Goal: Information Seeking & Learning: Learn about a topic

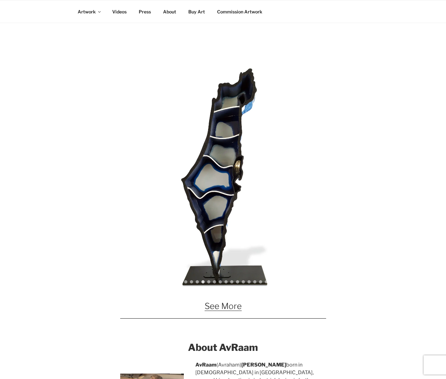
scroll to position [373, 0]
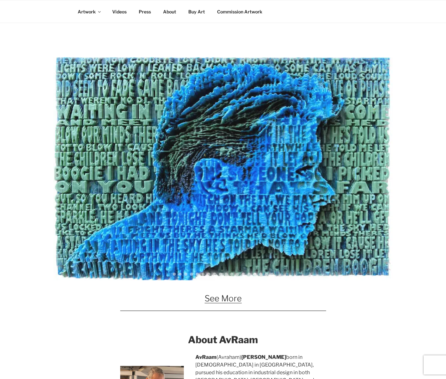
click at [416, 181] on div "Slider" at bounding box center [223, 168] width 447 height 223
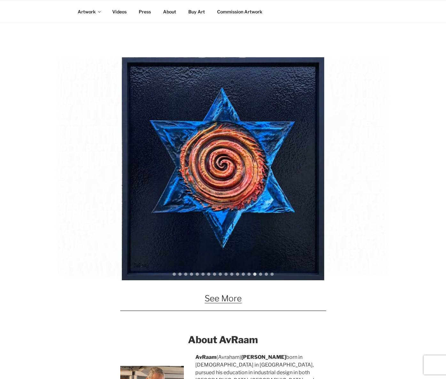
click at [416, 181] on div "meditate-no-frame israel-no-frame IMG_E8133 excuses-no-frame the-king-no-frame …" at bounding box center [223, 168] width 447 height 223
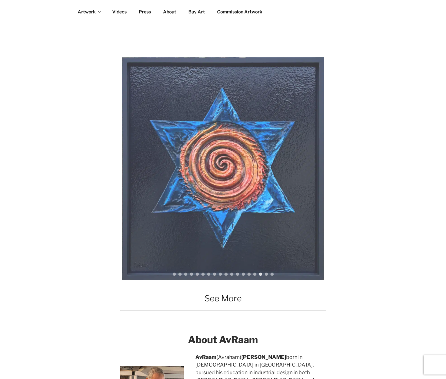
drag, startPoint x: 236, startPoint y: 224, endPoint x: 102, endPoint y: 205, distance: 136.0
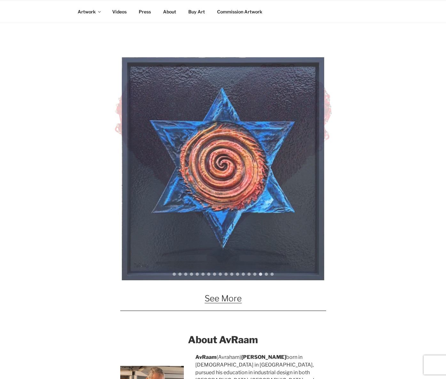
click at [115, 206] on div "meditate-no-frame israel-no-frame IMG_E8133 excuses-no-frame the-king-no-frame …" at bounding box center [223, 168] width 447 height 223
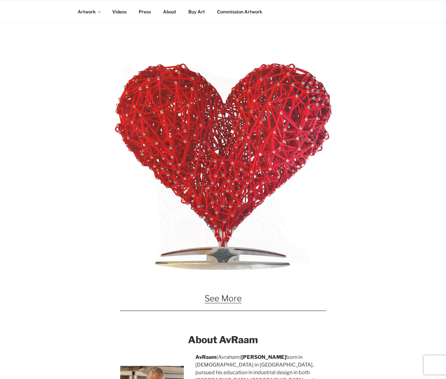
drag, startPoint x: 217, startPoint y: 255, endPoint x: 118, endPoint y: 241, distance: 99.8
click at [118, 241] on div "meditate-no-frame israel-no-frame IMG_E8133 excuses-no-frame the-king-no-frame …" at bounding box center [223, 168] width 447 height 223
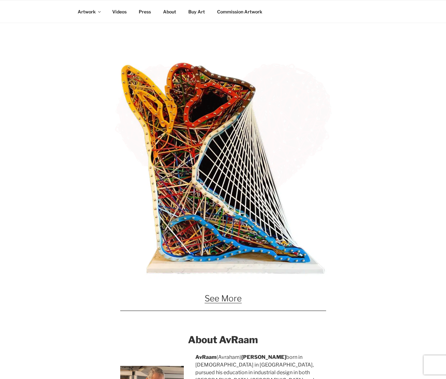
drag, startPoint x: 226, startPoint y: 250, endPoint x: 135, endPoint y: 236, distance: 91.3
click at [137, 236] on div "meditate-no-frame israel-no-frame IMG_E8133 excuses-no-frame the-king-no-frame …" at bounding box center [223, 168] width 447 height 223
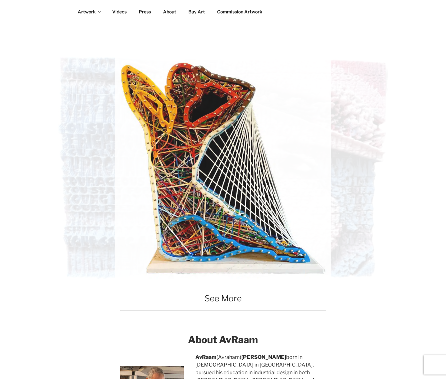
drag, startPoint x: 265, startPoint y: 240, endPoint x: 114, endPoint y: 225, distance: 152.1
click at [123, 225] on div "meditate-no-frame israel-no-frame IMG_E8133 excuses-no-frame the-king-no-frame …" at bounding box center [223, 168] width 447 height 223
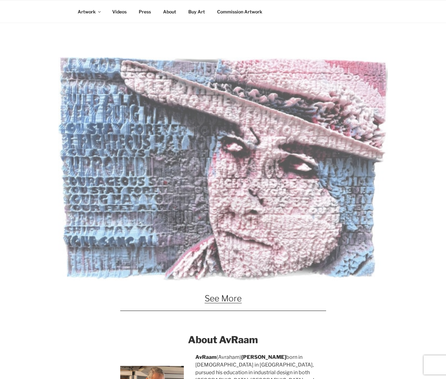
drag, startPoint x: 272, startPoint y: 237, endPoint x: 112, endPoint y: 237, distance: 160.3
click at [112, 237] on div "meditate-no-frame israel-no-frame IMG_E8133 excuses-no-frame the-king-no-frame …" at bounding box center [223, 168] width 447 height 223
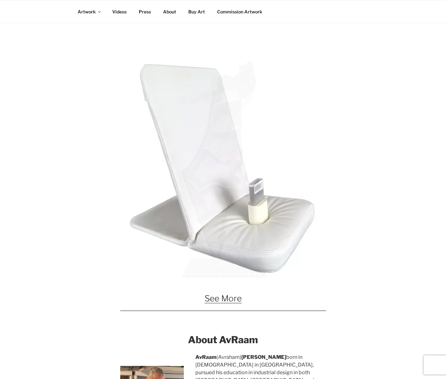
drag, startPoint x: 234, startPoint y: 247, endPoint x: 105, endPoint y: 232, distance: 129.8
click at [105, 232] on div "meditate-no-frame israel-no-frame IMG_E8133 excuses-no-frame the-king-no-frame …" at bounding box center [223, 168] width 447 height 223
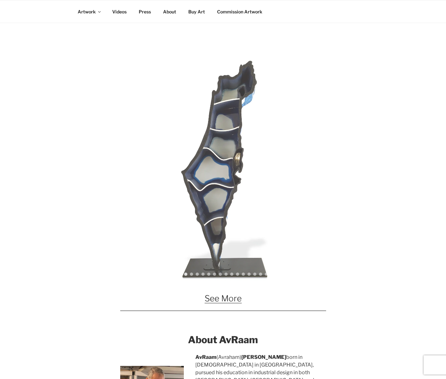
drag, startPoint x: 251, startPoint y: 236, endPoint x: 140, endPoint y: 227, distance: 112.0
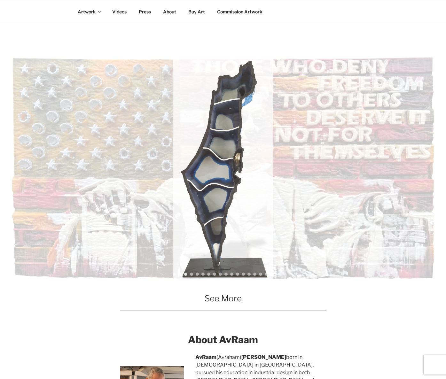
click at [140, 227] on div "meditate-no-frame israel-no-frame IMG_E8133 excuses-no-frame the-king-no-frame …" at bounding box center [223, 168] width 447 height 223
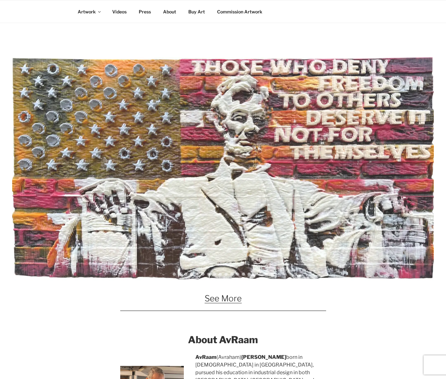
drag, startPoint x: 251, startPoint y: 240, endPoint x: 150, endPoint y: 239, distance: 101.1
click at [150, 239] on div "meditate-no-frame israel-no-frame IMG_E8133 excuses-no-frame the-king-no-frame …" at bounding box center [223, 168] width 447 height 223
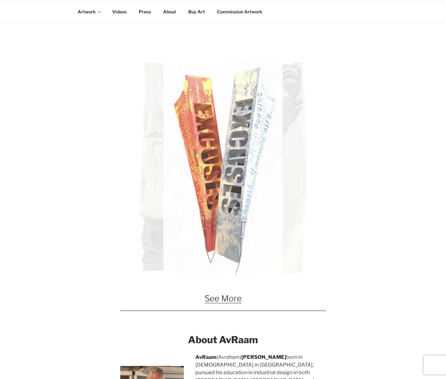
drag, startPoint x: 241, startPoint y: 240, endPoint x: 165, endPoint y: 235, distance: 75.4
click at [165, 235] on div "meditate-no-frame israel-no-frame IMG_E8133 excuses-no-frame the-king-no-frame …" at bounding box center [223, 168] width 447 height 223
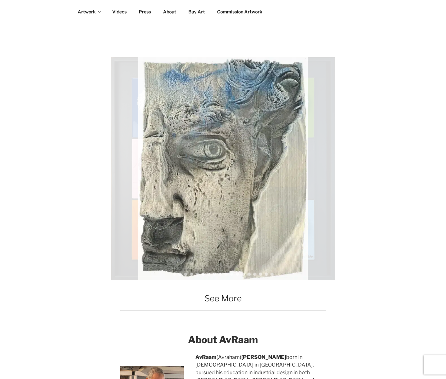
drag, startPoint x: 247, startPoint y: 237, endPoint x: 171, endPoint y: 233, distance: 75.9
click at [171, 233] on div "meditate-no-frame israel-no-frame IMG_E8133 excuses-no-frame the-king-no-frame …" at bounding box center [223, 168] width 447 height 223
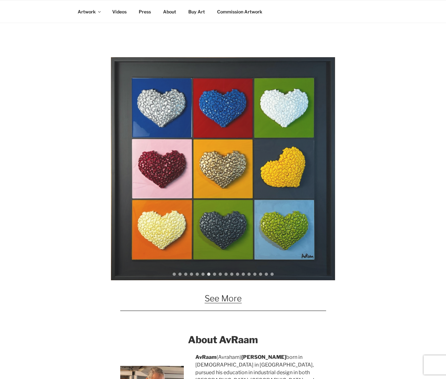
drag, startPoint x: 236, startPoint y: 237, endPoint x: 172, endPoint y: 231, distance: 64.9
click at [172, 231] on div "meditate-no-frame israel-no-frame IMG_E8133 excuses-no-frame the-king-no-frame …" at bounding box center [223, 168] width 447 height 223
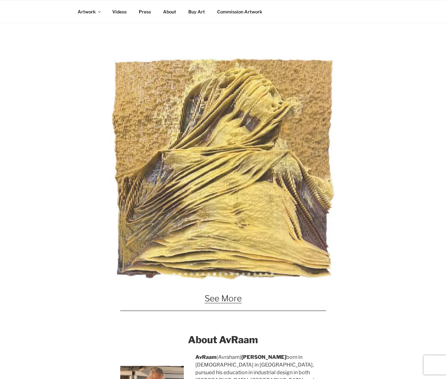
drag, startPoint x: 248, startPoint y: 234, endPoint x: 164, endPoint y: 233, distance: 83.5
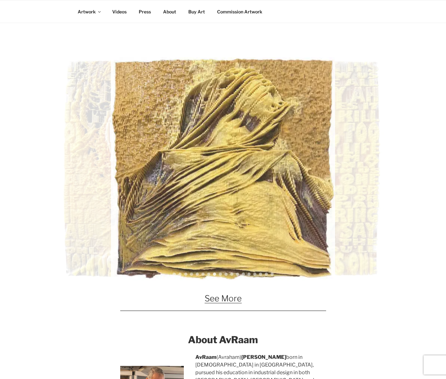
click at [164, 233] on div "meditate-no-frame israel-no-frame IMG_E8133 excuses-no-frame the-king-no-frame …" at bounding box center [223, 168] width 447 height 223
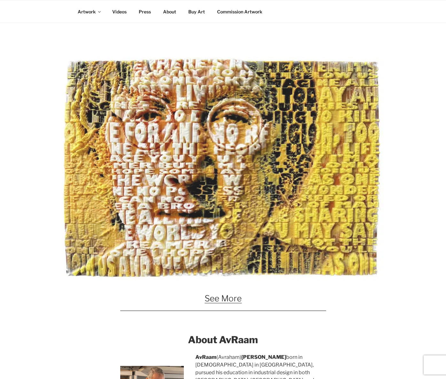
drag, startPoint x: 240, startPoint y: 236, endPoint x: 161, endPoint y: 228, distance: 79.2
click at [161, 228] on div "meditate-no-frame israel-no-frame IMG_E8133 excuses-no-frame the-king-no-frame …" at bounding box center [223, 168] width 447 height 223
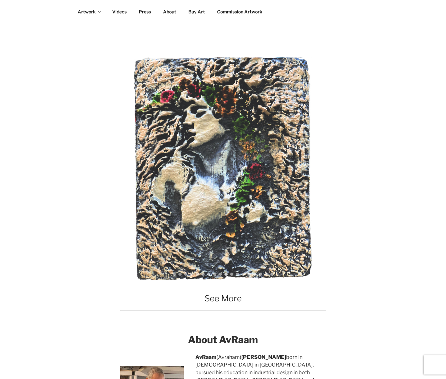
drag, startPoint x: 253, startPoint y: 231, endPoint x: 177, endPoint y: 228, distance: 76.2
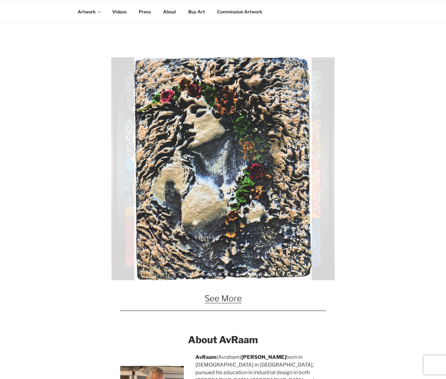
click at [177, 228] on div "meditate-no-frame israel-no-frame IMG_E8133 excuses-no-frame the-king-no-frame …" at bounding box center [223, 168] width 447 height 223
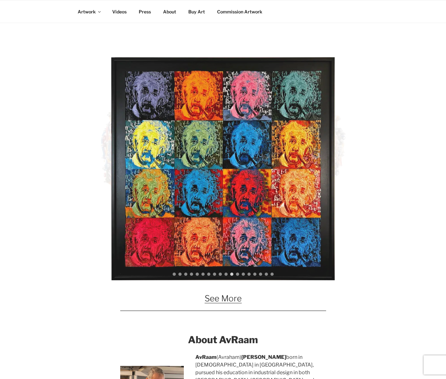
drag, startPoint x: 251, startPoint y: 236, endPoint x: 179, endPoint y: 235, distance: 72.3
click at [179, 235] on div "meditate-no-frame israel-no-frame IMG_E8133 excuses-no-frame the-king-no-frame …" at bounding box center [223, 168] width 447 height 223
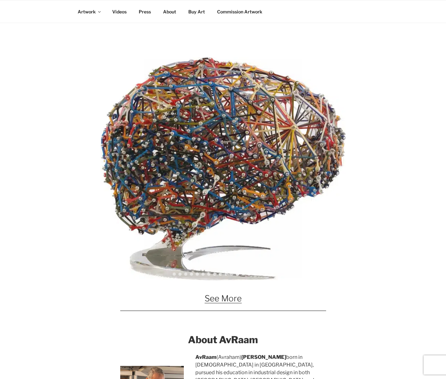
drag, startPoint x: 243, startPoint y: 241, endPoint x: 199, endPoint y: 238, distance: 44.6
click at [199, 238] on div "meditate-no-frame israel-no-frame IMG_E8133 excuses-no-frame the-king-no-frame …" at bounding box center [223, 168] width 447 height 223
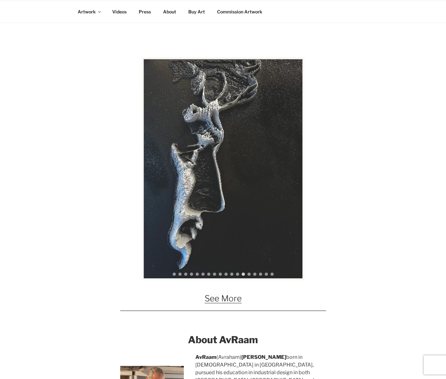
drag, startPoint x: 249, startPoint y: 239, endPoint x: 187, endPoint y: 237, distance: 62.4
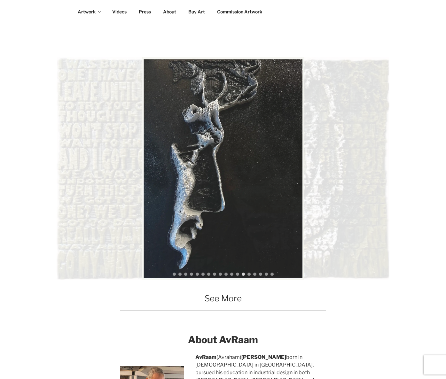
click at [187, 237] on div "meditate-no-frame israel-no-frame IMG_E8133 excuses-no-frame the-king-no-frame …" at bounding box center [223, 168] width 447 height 223
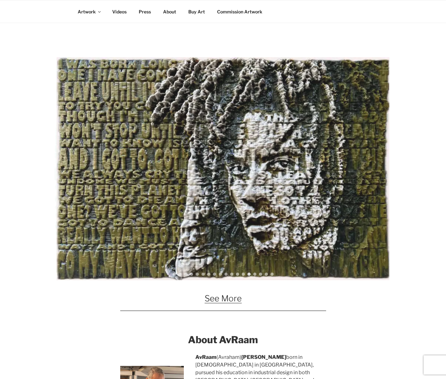
drag, startPoint x: 255, startPoint y: 237, endPoint x: 198, endPoint y: 236, distance: 56.3
click at [198, 236] on div "meditate-no-frame israel-no-frame IMG_E8133 excuses-no-frame the-king-no-frame …" at bounding box center [223, 168] width 447 height 223
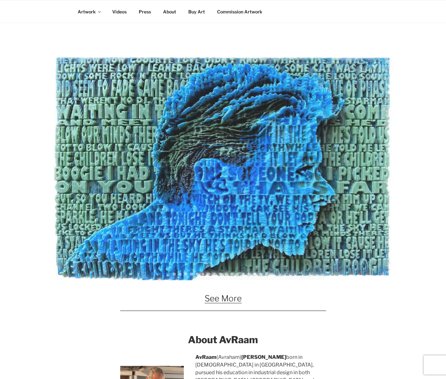
drag, startPoint x: 254, startPoint y: 239, endPoint x: 185, endPoint y: 236, distance: 69.2
click at [185, 236] on div "meditate-no-frame israel-no-frame IMG_E8133 excuses-no-frame the-king-no-frame …" at bounding box center [223, 168] width 447 height 223
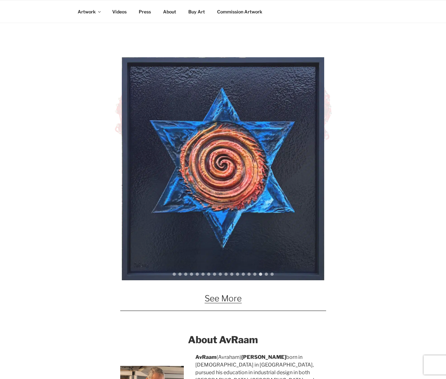
drag, startPoint x: 248, startPoint y: 238, endPoint x: 190, endPoint y: 233, distance: 58.1
click at [190, 233] on div "meditate-no-frame israel-no-frame IMG_E8133 excuses-no-frame the-king-no-frame …" at bounding box center [223, 168] width 447 height 223
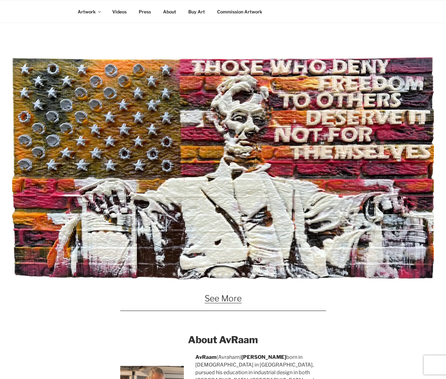
drag, startPoint x: 227, startPoint y: 247, endPoint x: 201, endPoint y: 245, distance: 27.0
click at [201, 245] on div "Spiral of Resilience-front israel-no-frame front starman-no-frame IMG_E8133 the…" at bounding box center [223, 168] width 447 height 223
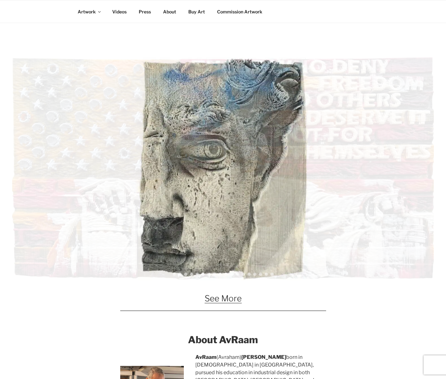
drag, startPoint x: 224, startPoint y: 255, endPoint x: 201, endPoint y: 251, distance: 23.4
click at [201, 251] on div "Spiral of Resilience-front israel-no-frame front starman-no-frame IMG_E8133 the…" at bounding box center [223, 168] width 447 height 223
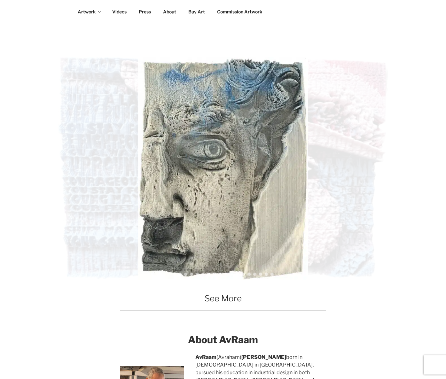
drag, startPoint x: 262, startPoint y: 256, endPoint x: 193, endPoint y: 255, distance: 69.1
click at [193, 255] on div "Spiral of Resilience-front israel-no-frame front starman-no-frame IMG_E8133 the…" at bounding box center [223, 168] width 447 height 223
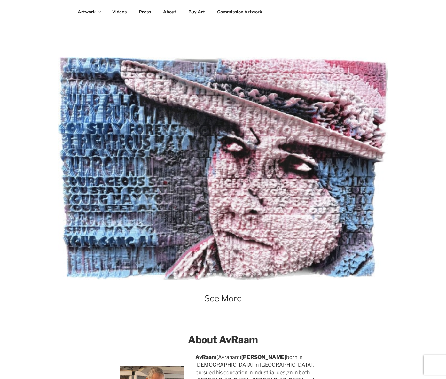
drag, startPoint x: 271, startPoint y: 255, endPoint x: 213, endPoint y: 256, distance: 58.2
click at [214, 256] on div "Slider" at bounding box center [223, 168] width 447 height 223
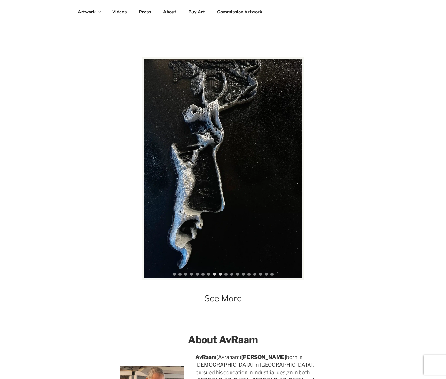
click at [219, 274] on div "imagine-no-frame" at bounding box center [220, 274] width 3 height 3
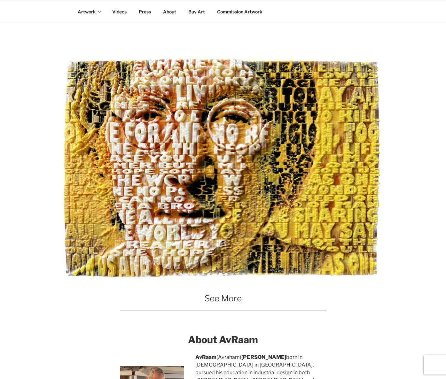
click at [226, 275] on div "brain-no-frame" at bounding box center [226, 274] width 3 height 3
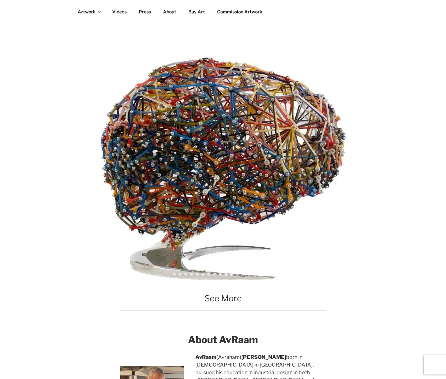
click at [232, 275] on div "streaching-no-frame" at bounding box center [231, 274] width 3 height 3
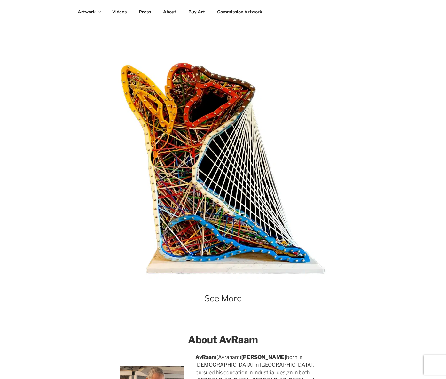
click at [238, 275] on div "excuses-no-frame" at bounding box center [237, 274] width 3 height 3
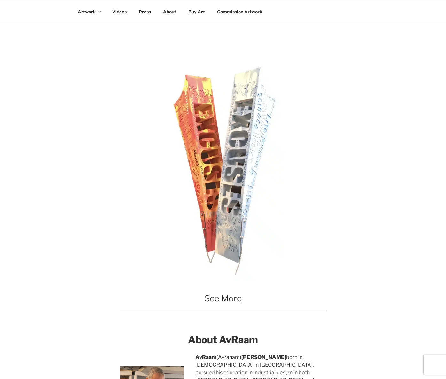
click at [244, 275] on div "modesty-no-frame" at bounding box center [243, 274] width 3 height 3
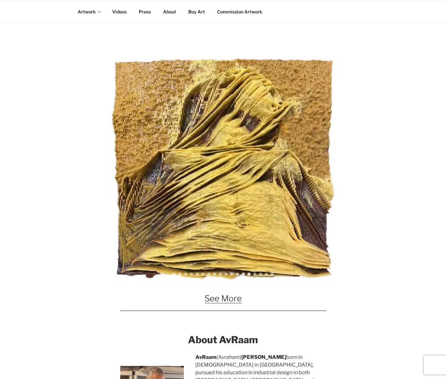
click at [248, 275] on div "meditate-no-frame" at bounding box center [249, 274] width 3 height 3
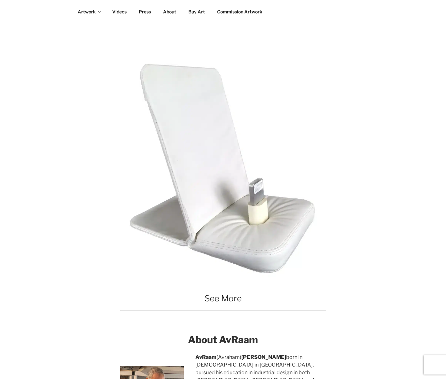
click at [255, 275] on div "Gonna Go My Way-small" at bounding box center [254, 274] width 3 height 3
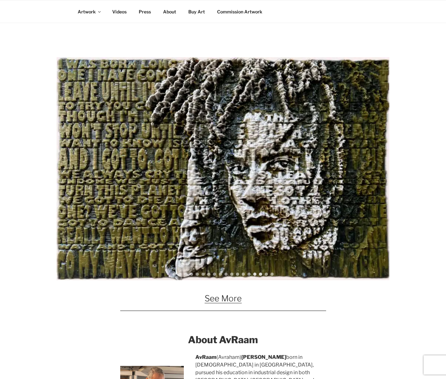
click at [260, 275] on div "front-small" at bounding box center [260, 274] width 3 height 3
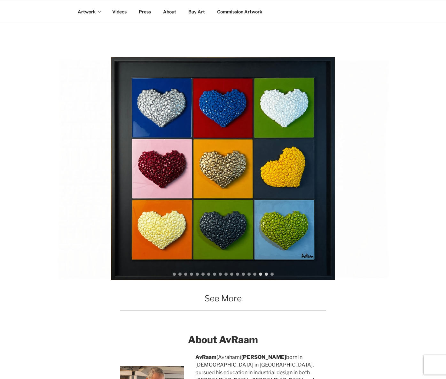
click at [265, 275] on div "Ophelia-front" at bounding box center [266, 274] width 3 height 3
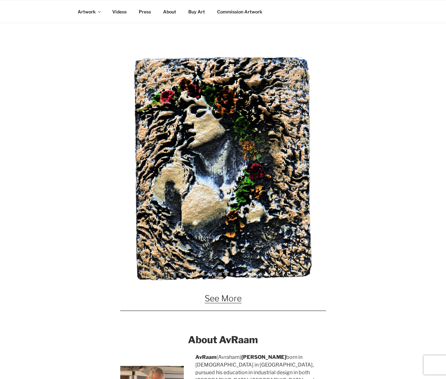
click at [271, 275] on div "Pipe-1" at bounding box center [272, 274] width 3 height 3
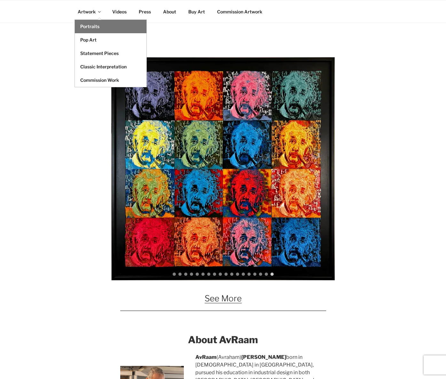
click at [89, 27] on link "Portraits" at bounding box center [111, 26] width 72 height 13
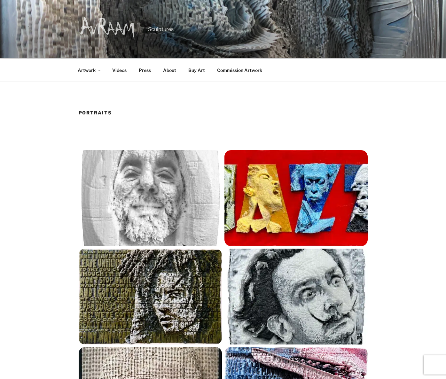
click at [99, 25] on img at bounding box center [108, 28] width 58 height 26
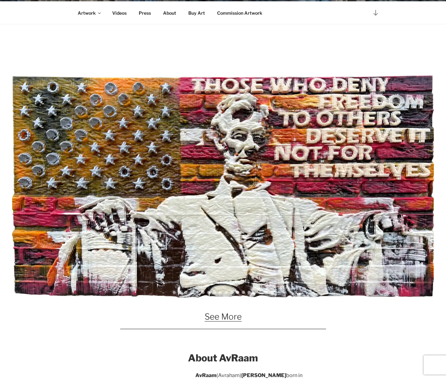
scroll to position [373, 0]
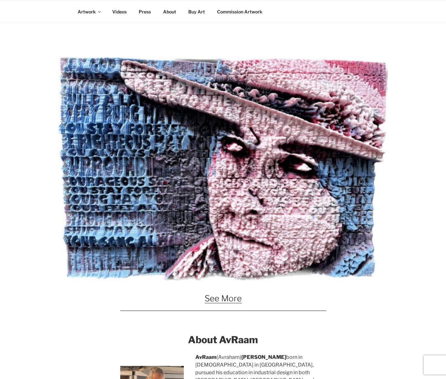
click at [168, 13] on link "About" at bounding box center [170, 12] width 24 height 16
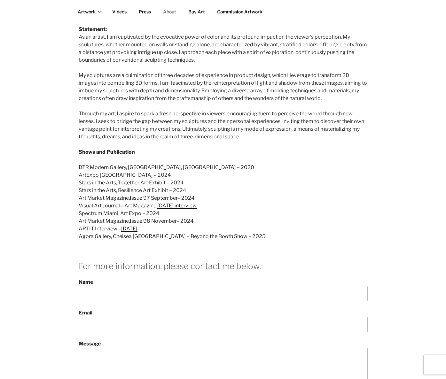
scroll to position [267, 0]
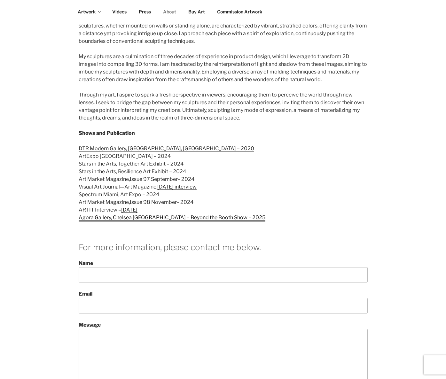
click at [86, 215] on link "Agora Gallery, Chelsea [GEOGRAPHIC_DATA] – Beyond the Booth Show – 2025" at bounding box center [172, 218] width 187 height 6
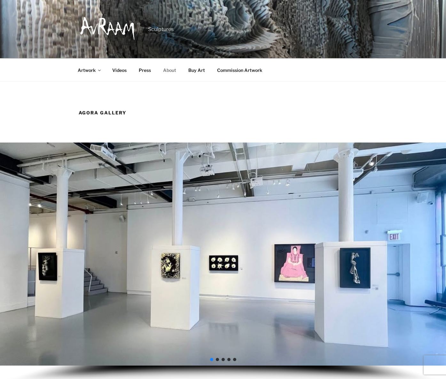
click at [168, 70] on link "About" at bounding box center [170, 70] width 24 height 16
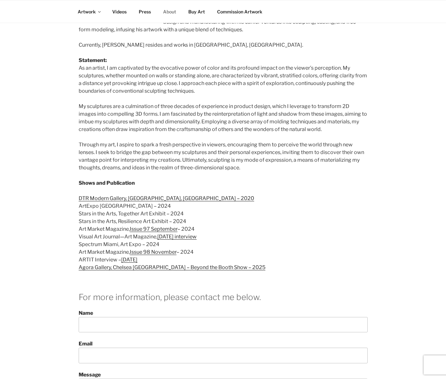
scroll to position [267, 0]
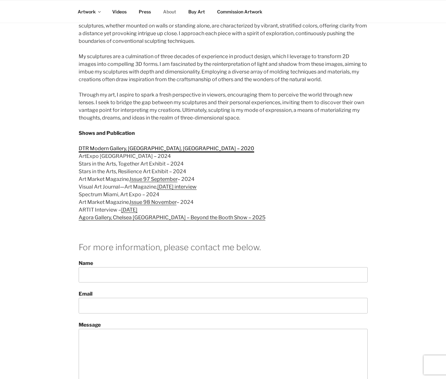
click at [99, 146] on link "DTR Modern Gallery, [GEOGRAPHIC_DATA], [GEOGRAPHIC_DATA] – 2020" at bounding box center [167, 149] width 176 height 6
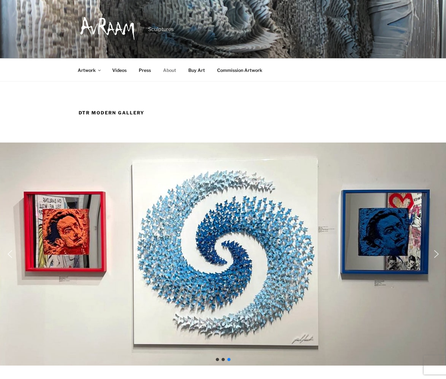
click at [172, 70] on link "About" at bounding box center [170, 70] width 24 height 16
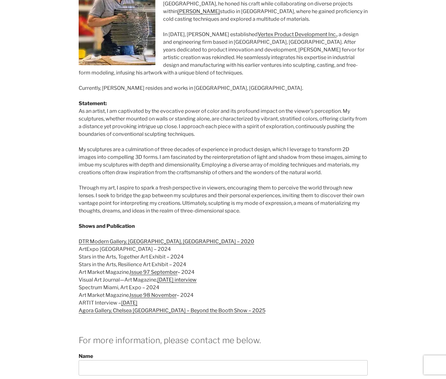
scroll to position [213, 0]
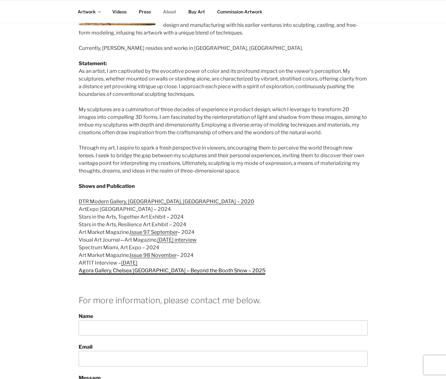
click at [101, 268] on link "Agora Gallery, Chelsea NYC – Beyond the Booth Show – 2025" at bounding box center [172, 271] width 187 height 6
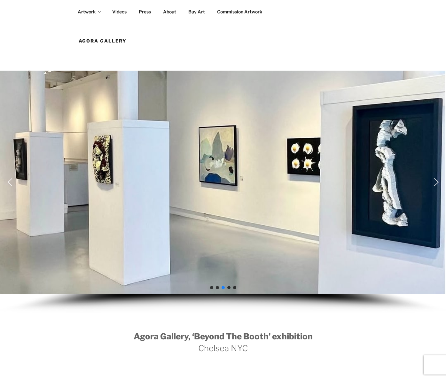
scroll to position [72, 0]
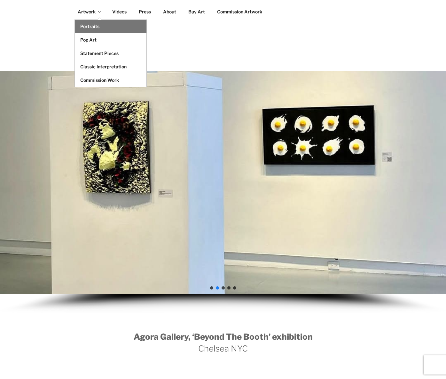
click at [85, 25] on link "Portraits" at bounding box center [111, 26] width 72 height 13
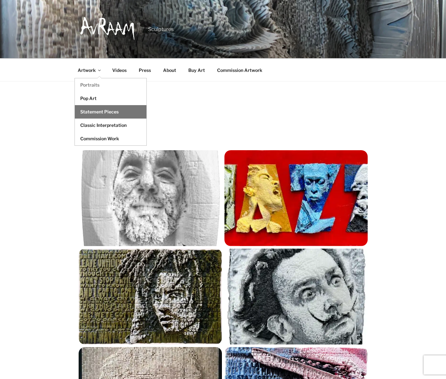
click at [99, 111] on link "Statement Pieces" at bounding box center [111, 111] width 72 height 13
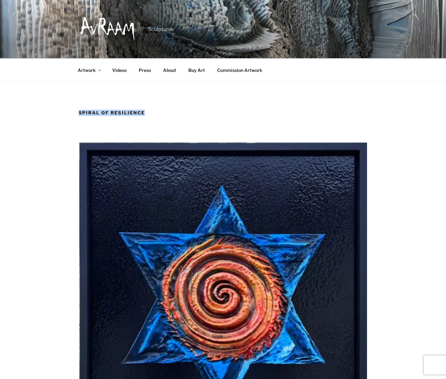
drag, startPoint x: 153, startPoint y: 112, endPoint x: 60, endPoint y: 113, distance: 92.8
copy h1 "Spiral of Resilience"
click at [194, 72] on link "Buy Art" at bounding box center [197, 70] width 28 height 16
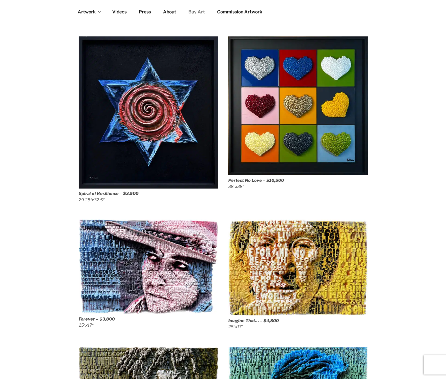
scroll to position [450, 0]
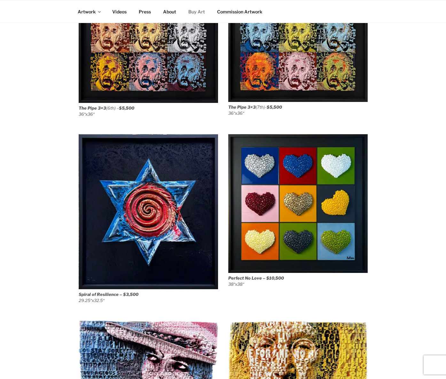
scroll to position [343, 0]
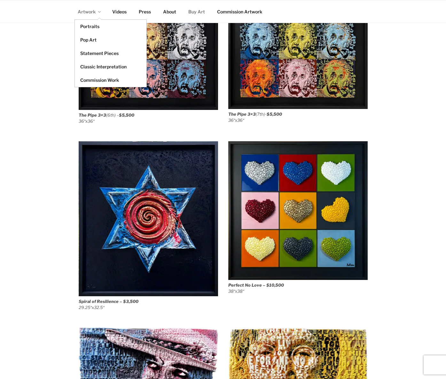
click at [86, 13] on link "Artwork" at bounding box center [89, 12] width 34 height 16
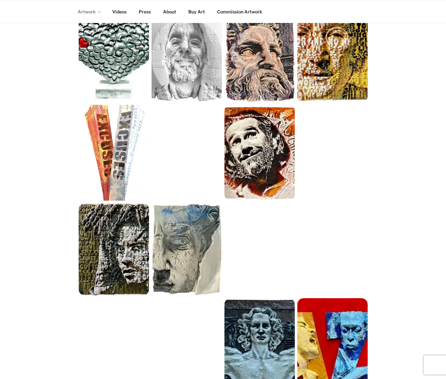
scroll to position [533, 0]
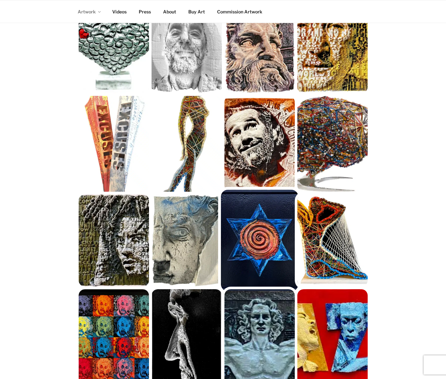
click at [249, 229] on img at bounding box center [259, 241] width 77 height 102
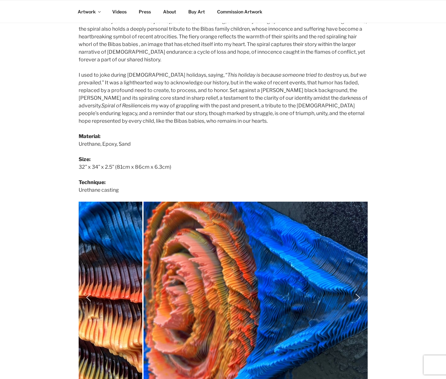
click at [226, 157] on p "Material: Urethane, Epoxy, Sand Size: 32” x 34” x 2.5” (81cm x 86cm x 6.3cm) Te…" at bounding box center [223, 163] width 289 height 61
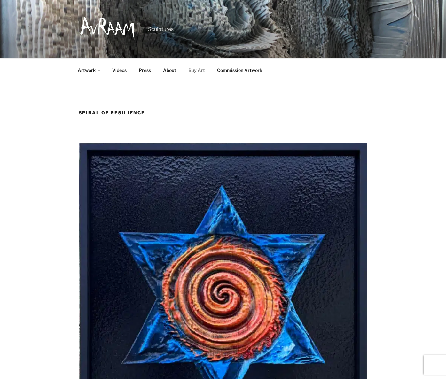
click at [203, 73] on link "Buy Art" at bounding box center [197, 70] width 28 height 16
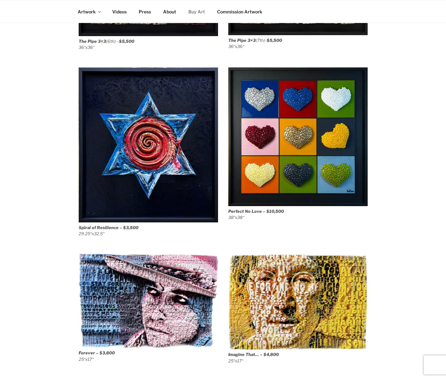
scroll to position [426, 0]
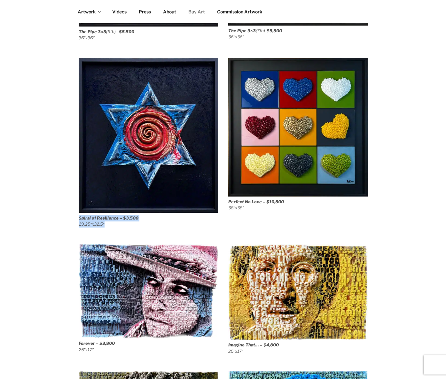
drag, startPoint x: 120, startPoint y: 226, endPoint x: 74, endPoint y: 220, distance: 46.1
copy figcaption "Spiral of Resilience – $3,500 29.25″x32.5″"
